Goal: Purchase product/service

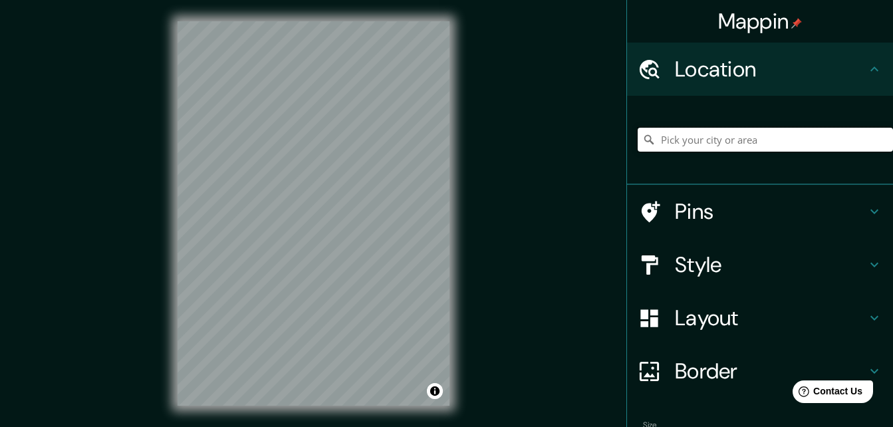
click at [780, 148] on input "Pick your city or area" at bounding box center [764, 140] width 255 height 24
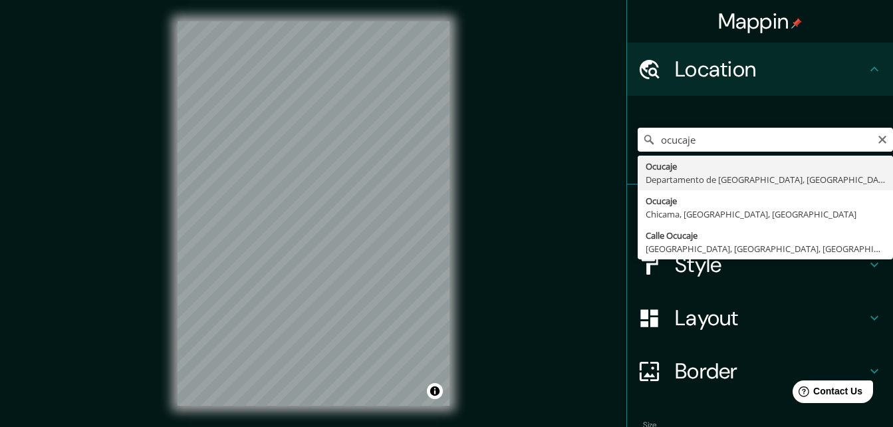
type input "Ocucaje, [GEOGRAPHIC_DATA], [GEOGRAPHIC_DATA]"
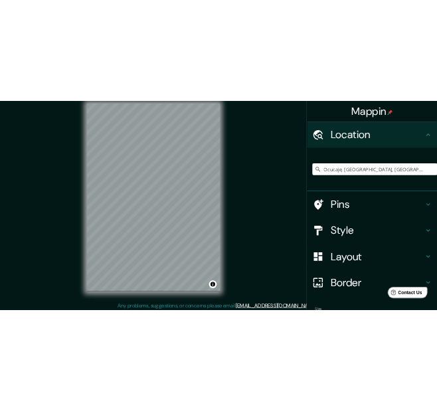
scroll to position [21, 0]
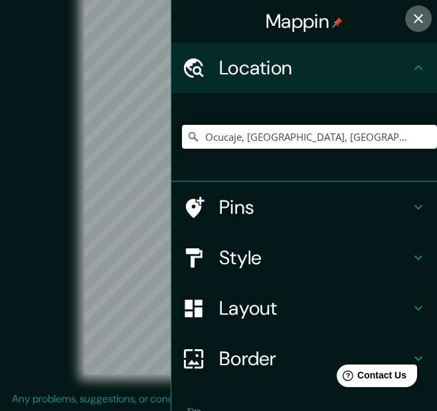
click at [411, 13] on icon "button" at bounding box center [419, 19] width 16 height 16
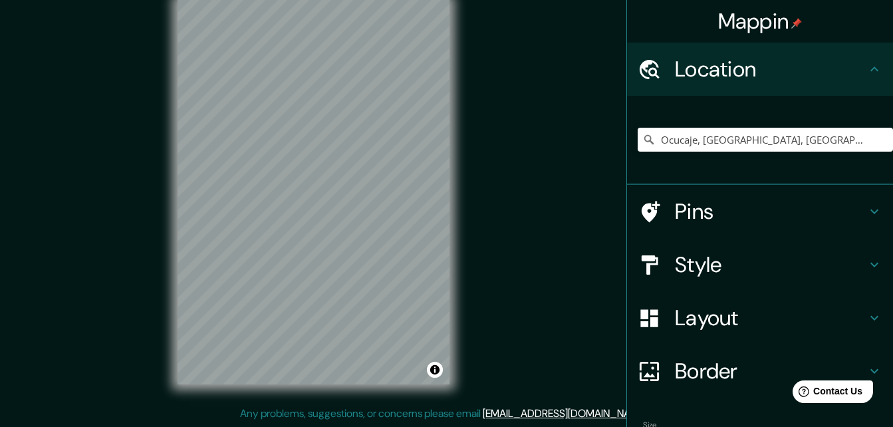
click at [695, 252] on h4 "Style" at bounding box center [770, 264] width 191 height 27
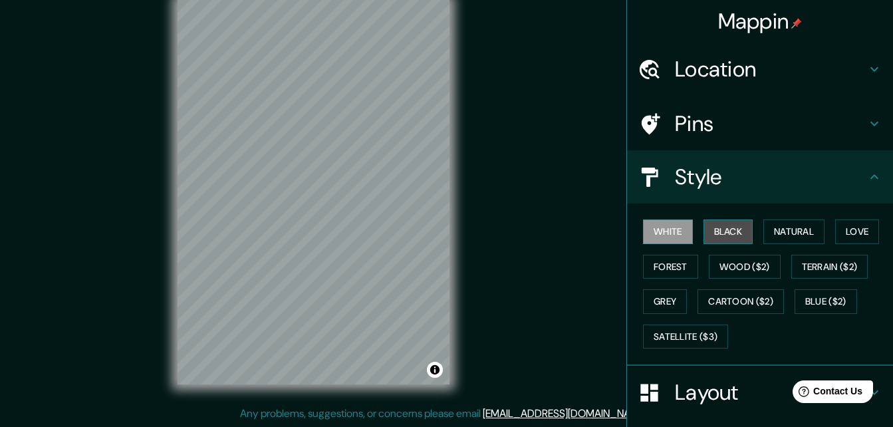
click at [734, 229] on button "Black" at bounding box center [728, 231] width 50 height 25
click at [467, 268] on div "© Mapbox © OpenStreetMap Improve this map" at bounding box center [314, 192] width 804 height 384
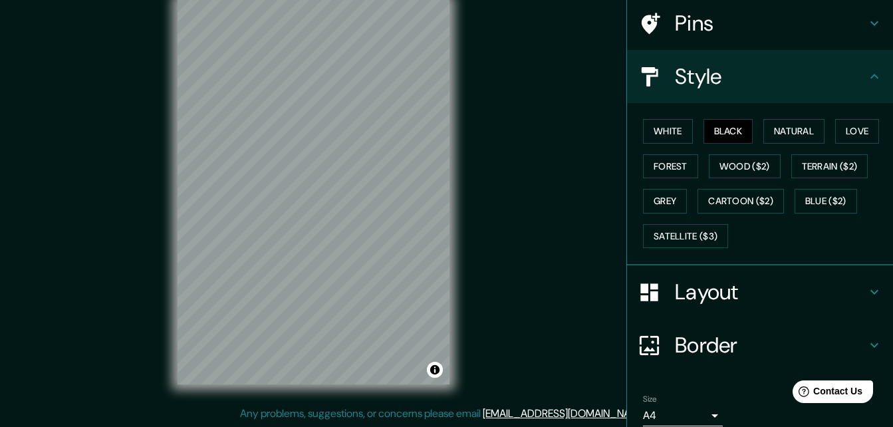
scroll to position [133, 0]
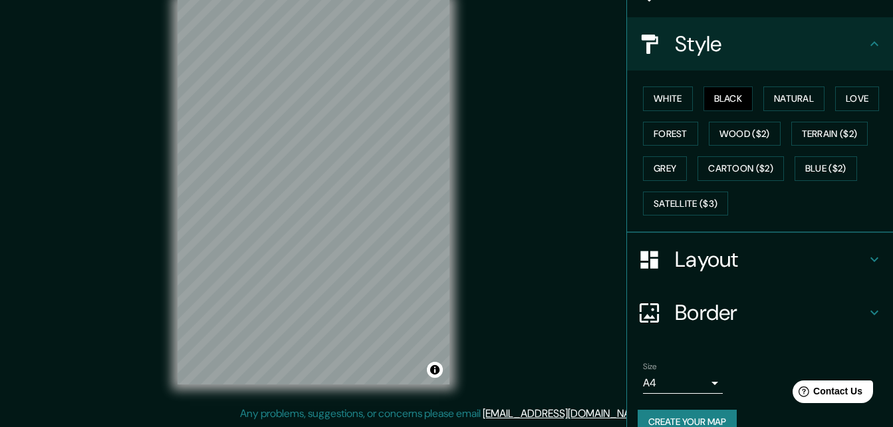
click at [718, 253] on h4 "Layout" at bounding box center [770, 259] width 191 height 27
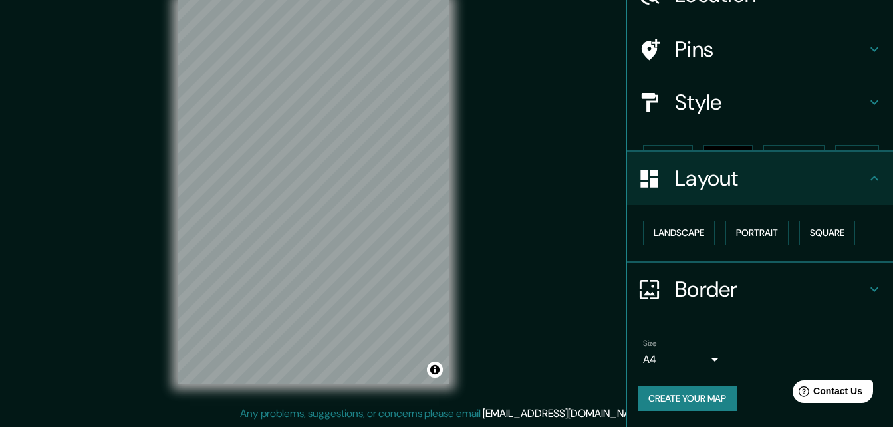
scroll to position [51, 0]
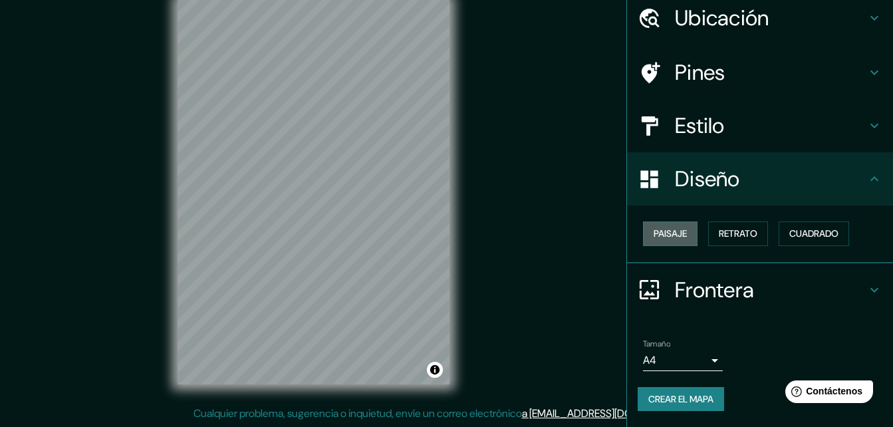
click at [669, 235] on font "Paisaje" at bounding box center [669, 233] width 33 height 17
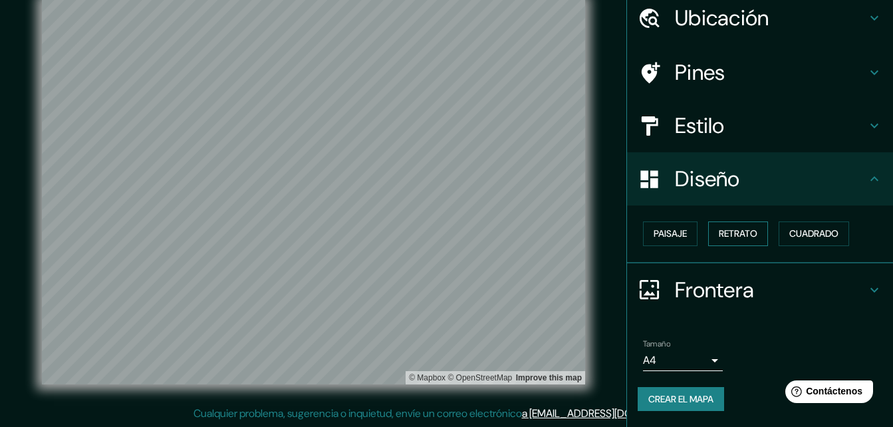
click at [725, 227] on font "Retrato" at bounding box center [737, 233] width 39 height 17
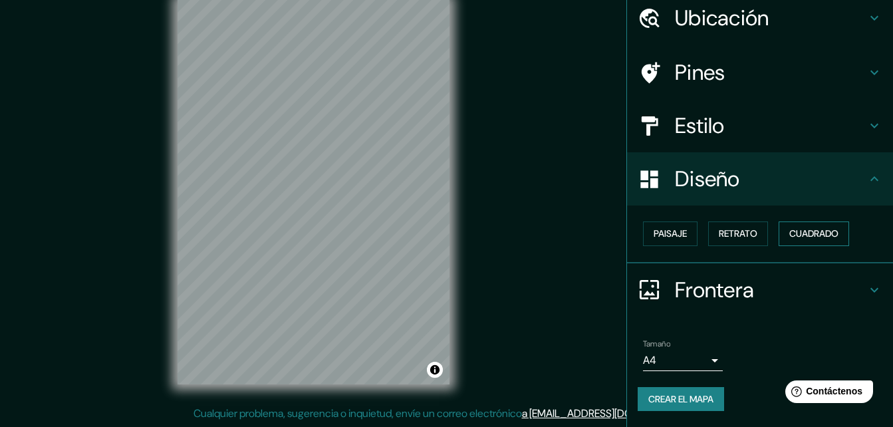
click at [802, 235] on font "Cuadrado" at bounding box center [813, 233] width 49 height 17
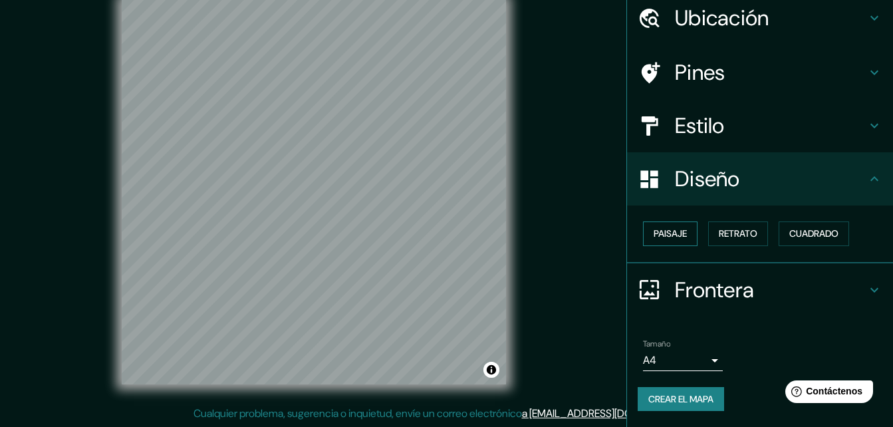
click at [674, 234] on font "Paisaje" at bounding box center [669, 233] width 33 height 17
